Goal: Task Accomplishment & Management: Use online tool/utility

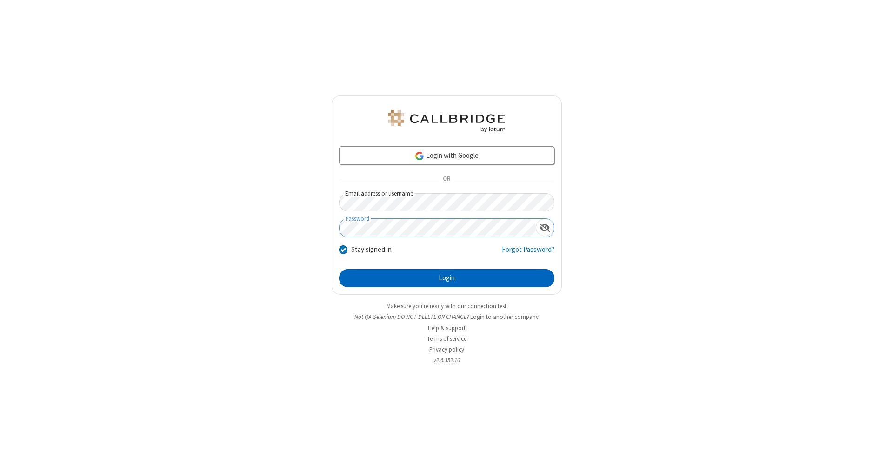
click at [447, 278] on button "Login" at bounding box center [446, 278] width 215 height 19
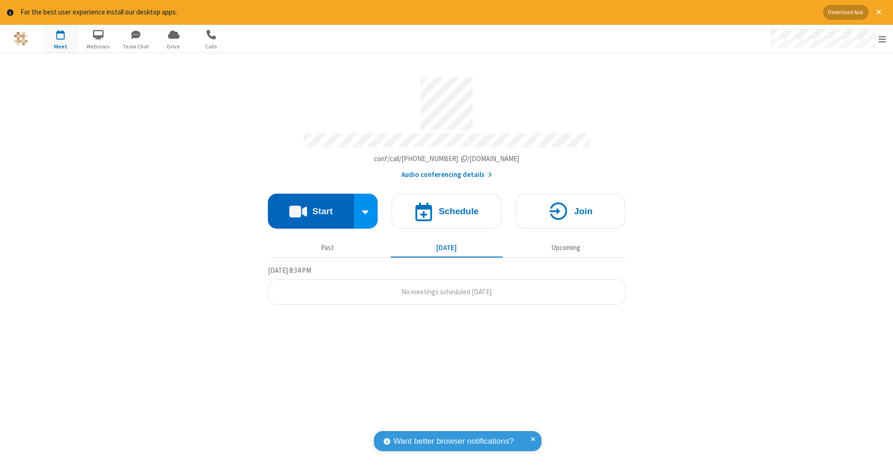
click at [311, 206] on button "Start" at bounding box center [311, 211] width 86 height 35
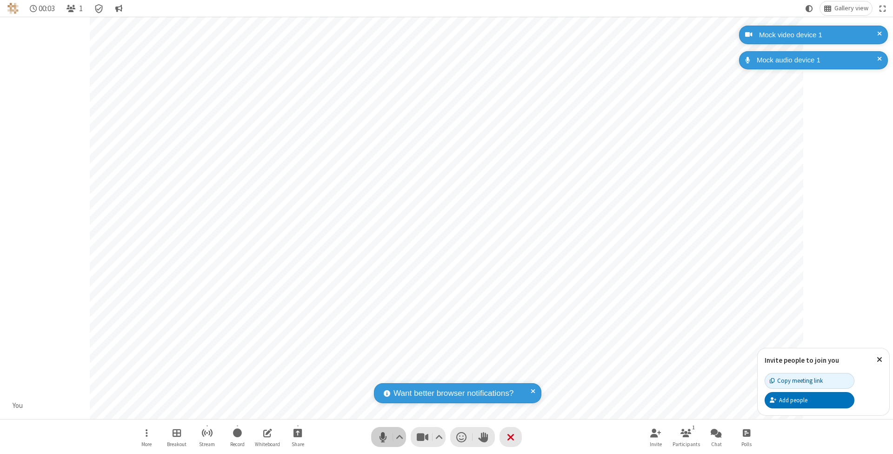
click at [383, 436] on span "Mute (⌘+Shift+A)" at bounding box center [383, 436] width 14 height 13
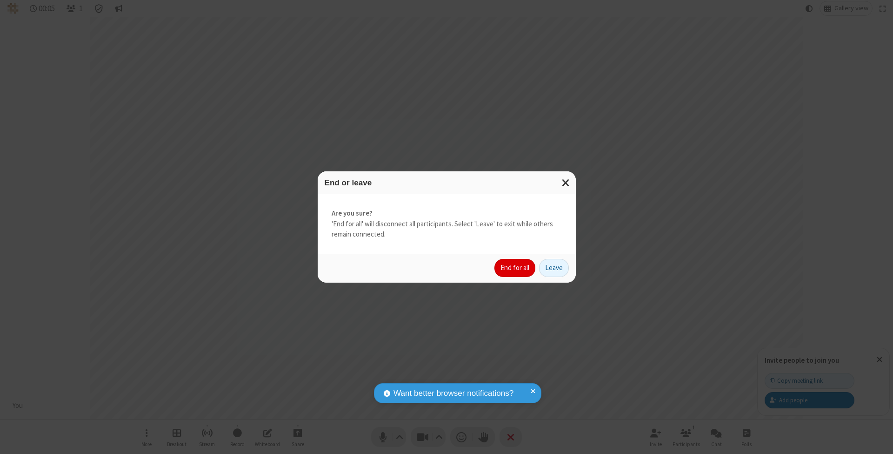
click at [516, 267] on button "End for all" at bounding box center [515, 268] width 41 height 19
